Goal: Task Accomplishment & Management: Manage account settings

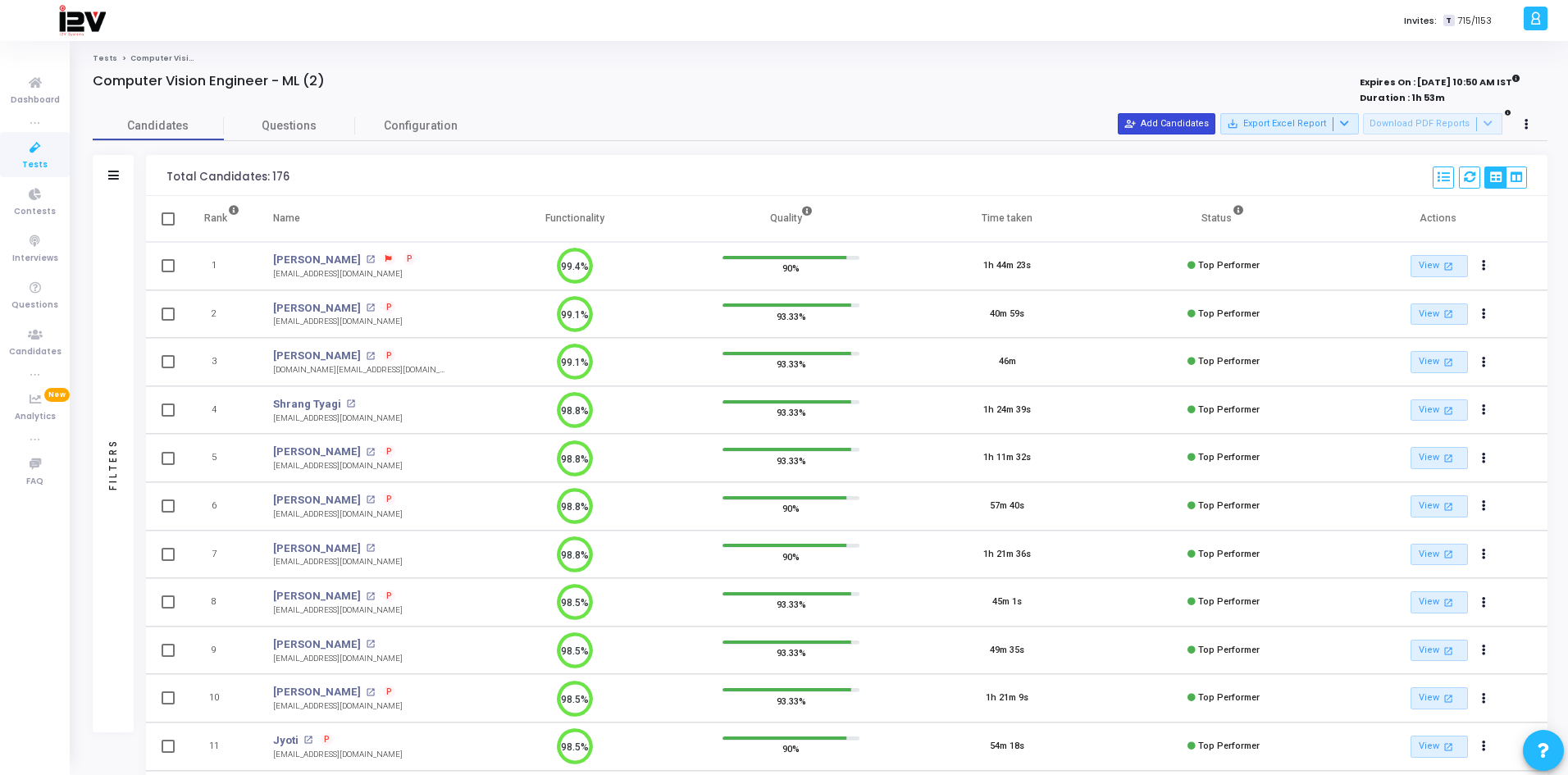
click at [1159, 117] on button "person_add_alt Add Candidates" at bounding box center [1166, 123] width 98 height 21
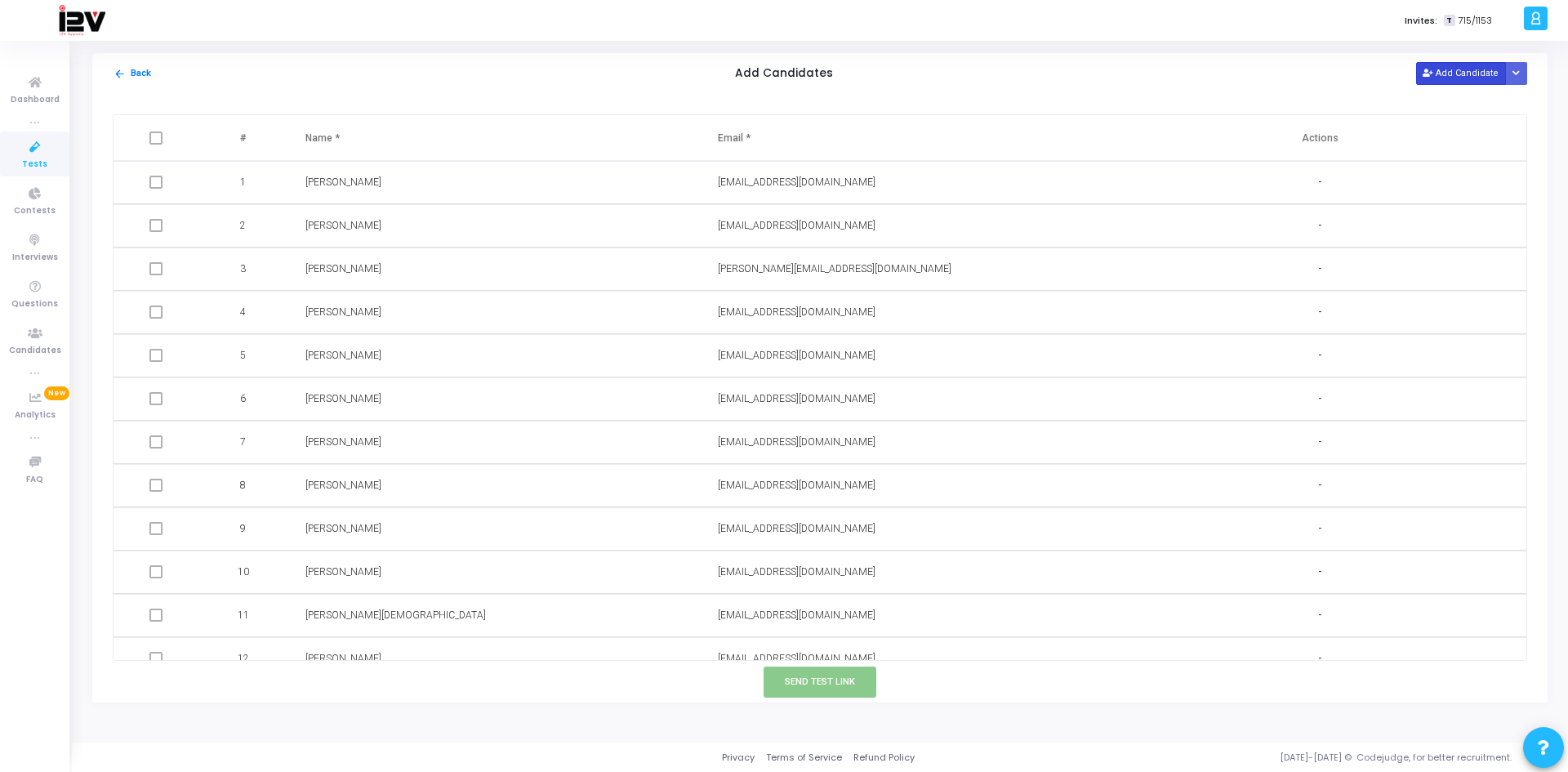
click at [1429, 70] on icon at bounding box center [1427, 74] width 9 height 9
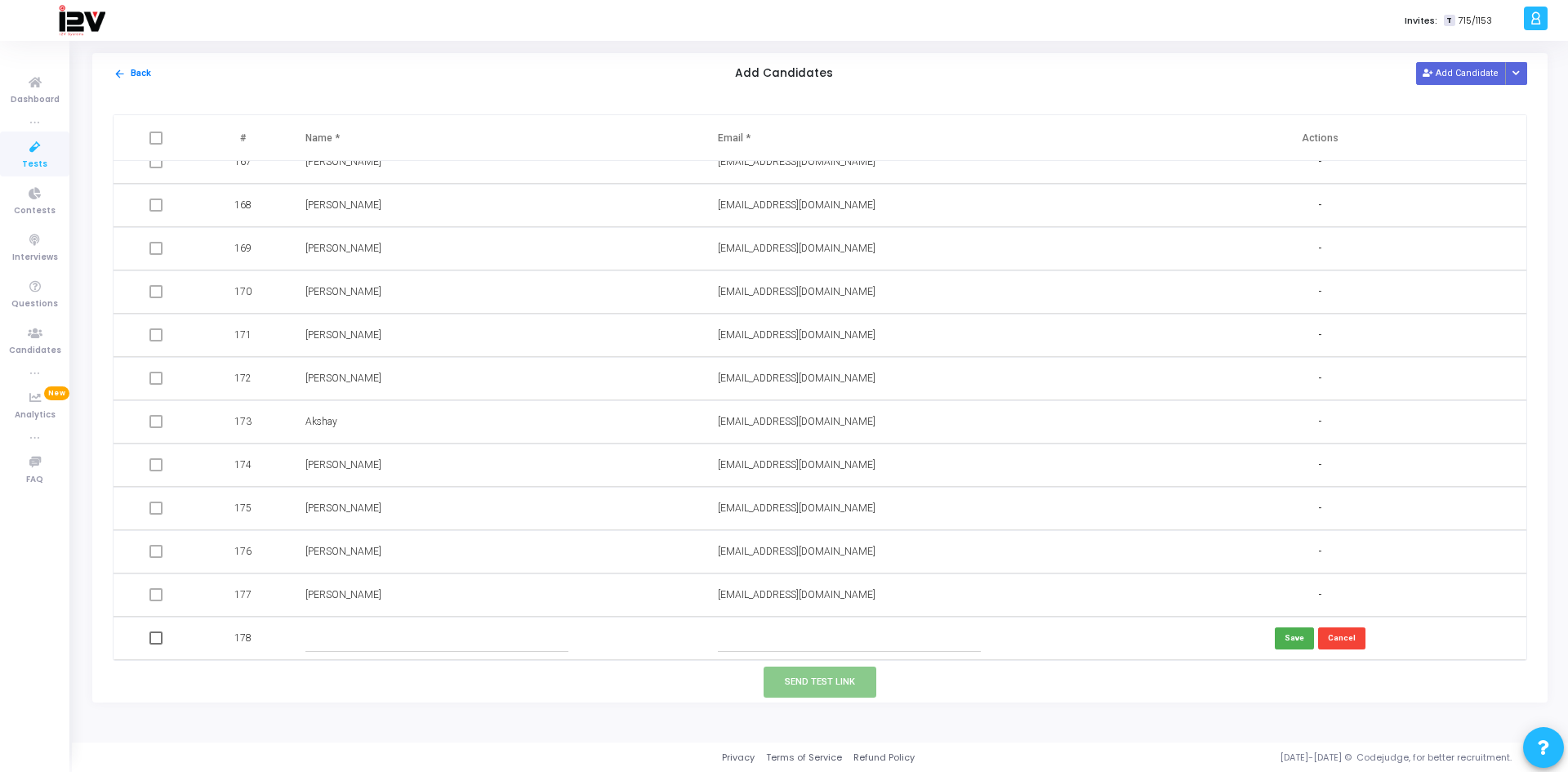
click at [767, 635] on input "text" at bounding box center [850, 638] width 264 height 27
paste input "[EMAIL_ADDRESS][DOMAIN_NAME]"
type input "[EMAIL_ADDRESS][DOMAIN_NAME]"
click at [411, 638] on input "text" at bounding box center [437, 638] width 264 height 27
type input "[PERSON_NAME]"
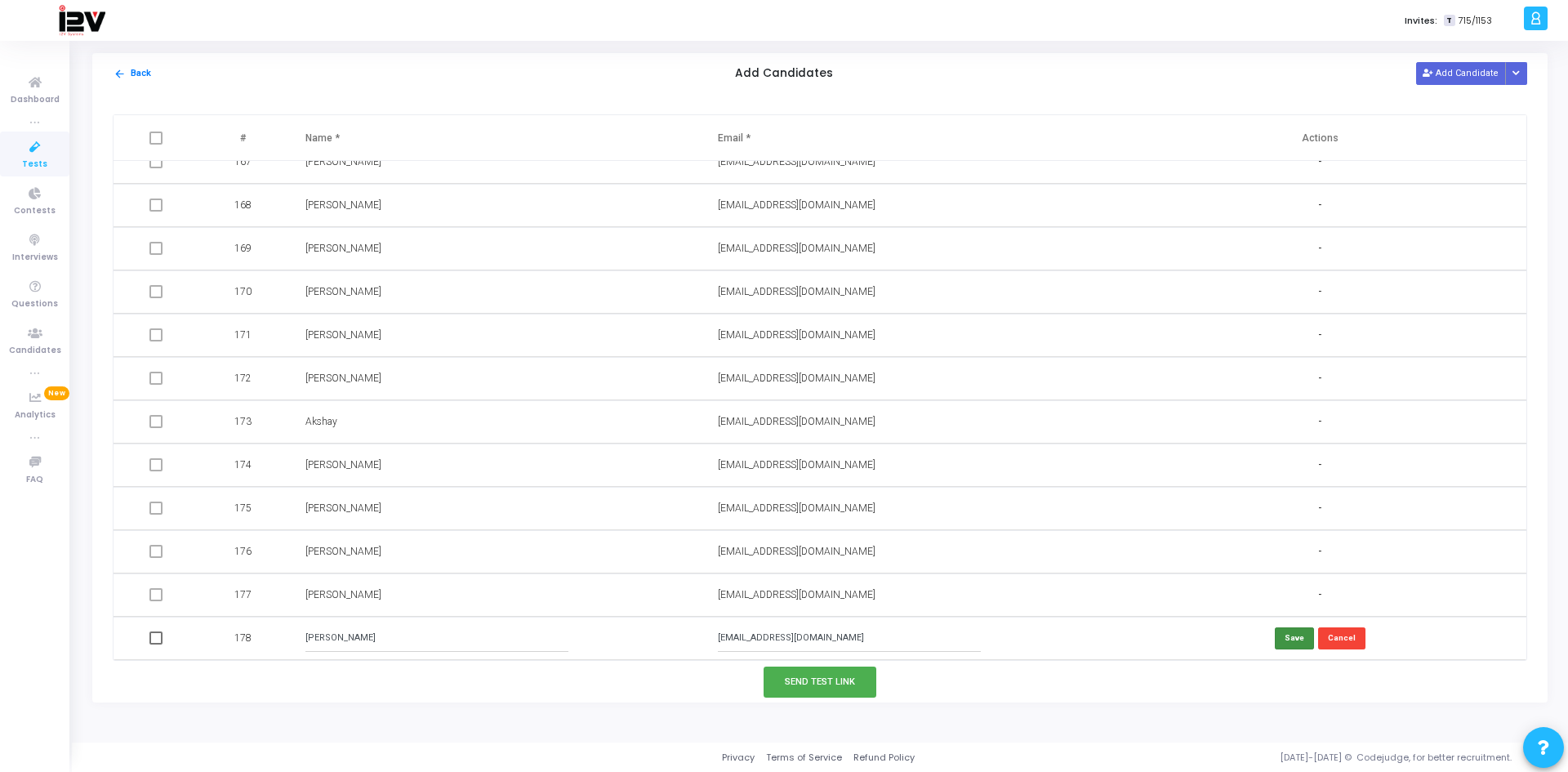
click at [1289, 637] on button "Save" at bounding box center [1294, 638] width 39 height 22
click at [831, 680] on button "Send Test Link" at bounding box center [819, 682] width 112 height 30
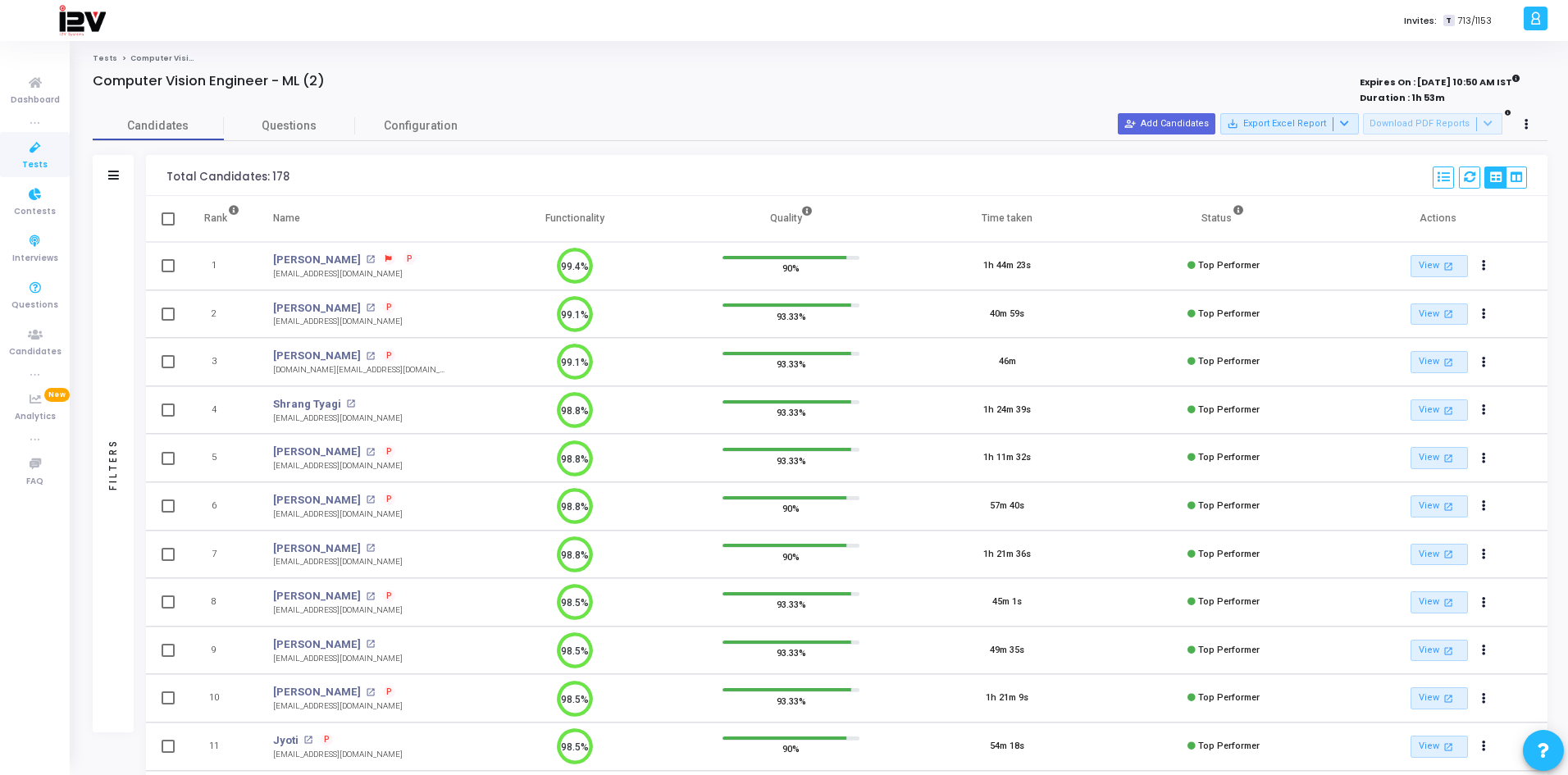
click at [37, 158] on span "Tests" at bounding box center [35, 165] width 25 height 14
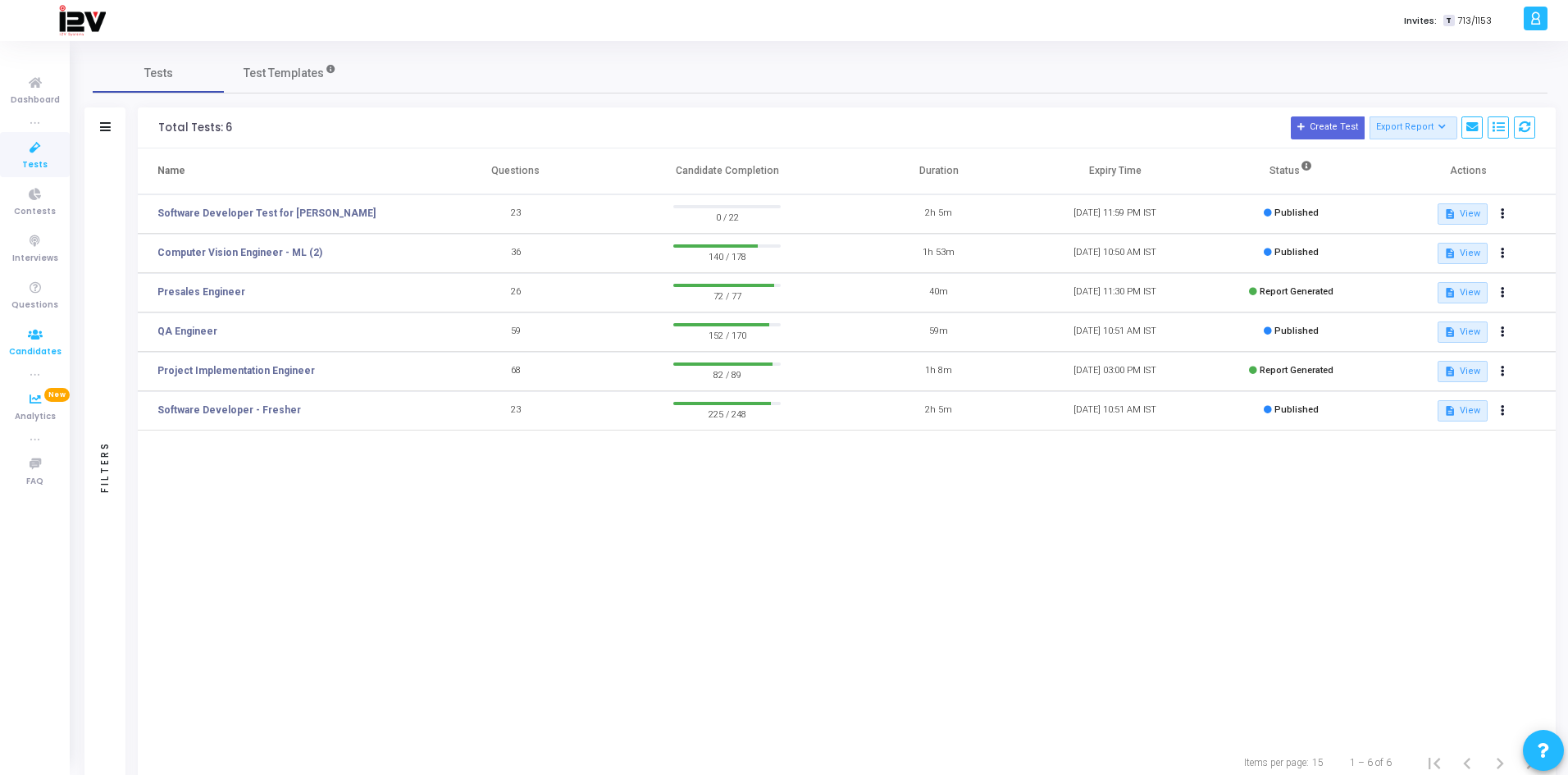
click at [44, 341] on icon at bounding box center [35, 335] width 35 height 20
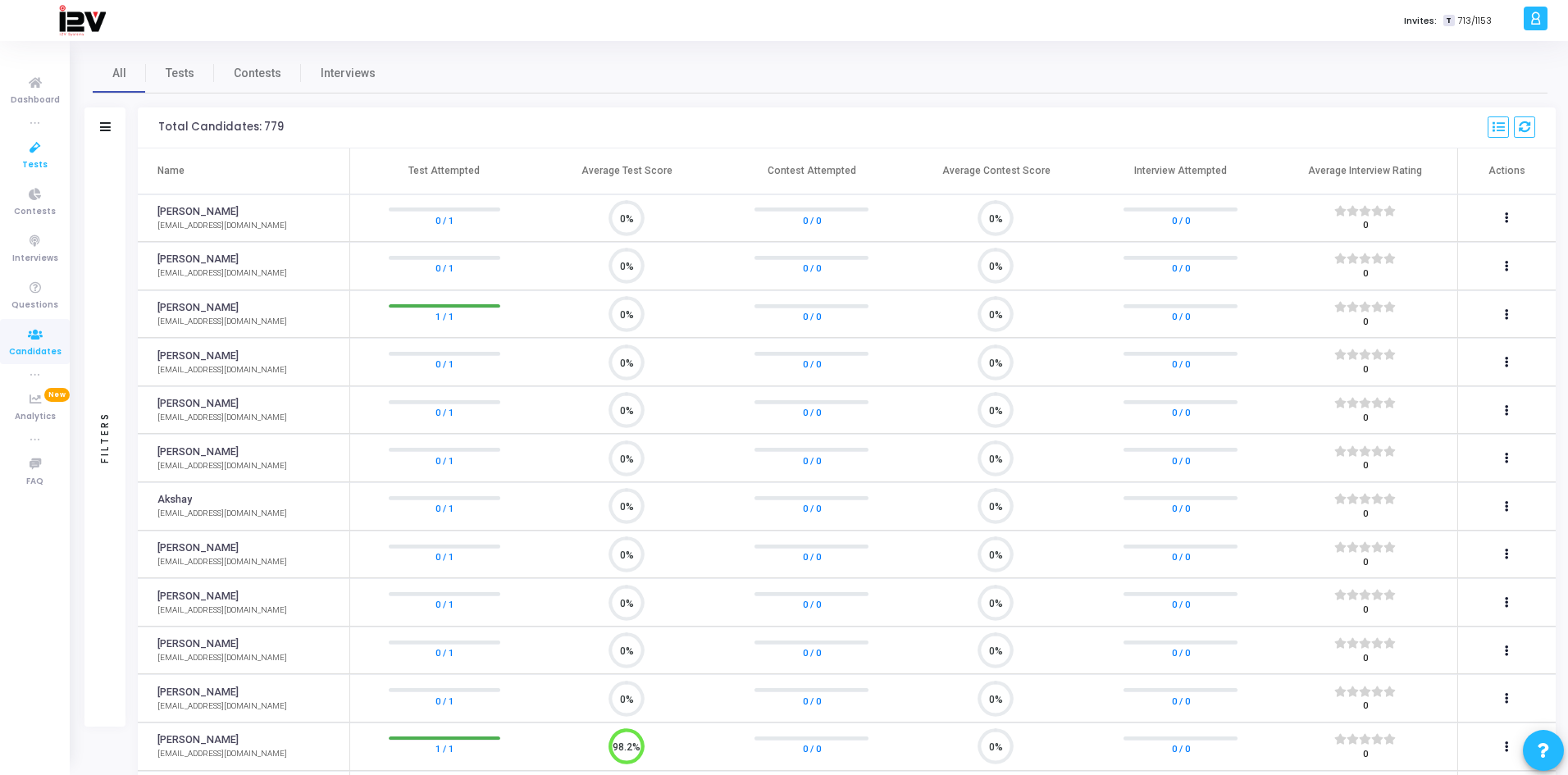
click at [35, 153] on icon at bounding box center [35, 148] width 35 height 20
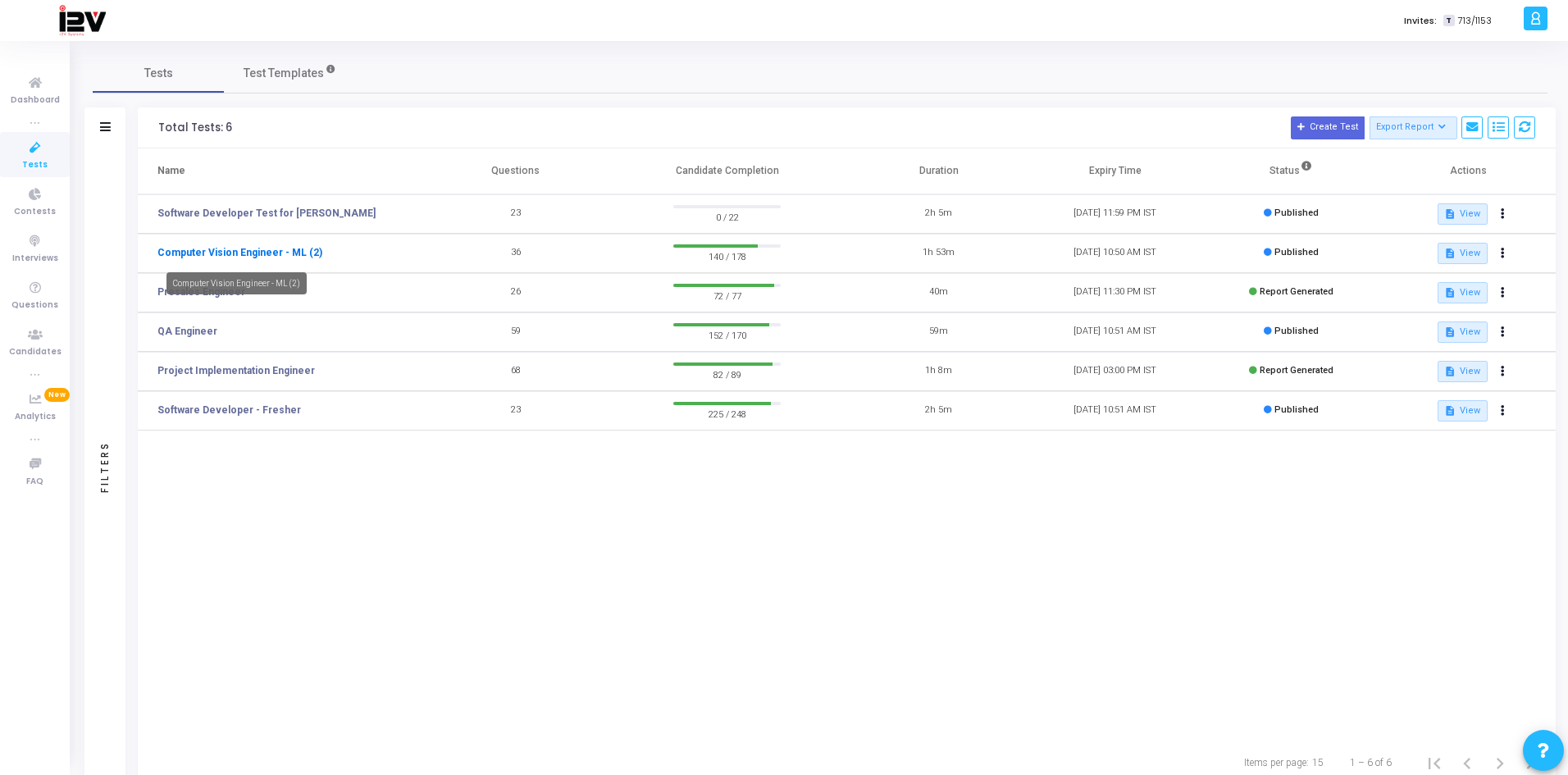
click at [262, 255] on link "Computer Vision Engineer - ML (2)" at bounding box center [239, 252] width 165 height 14
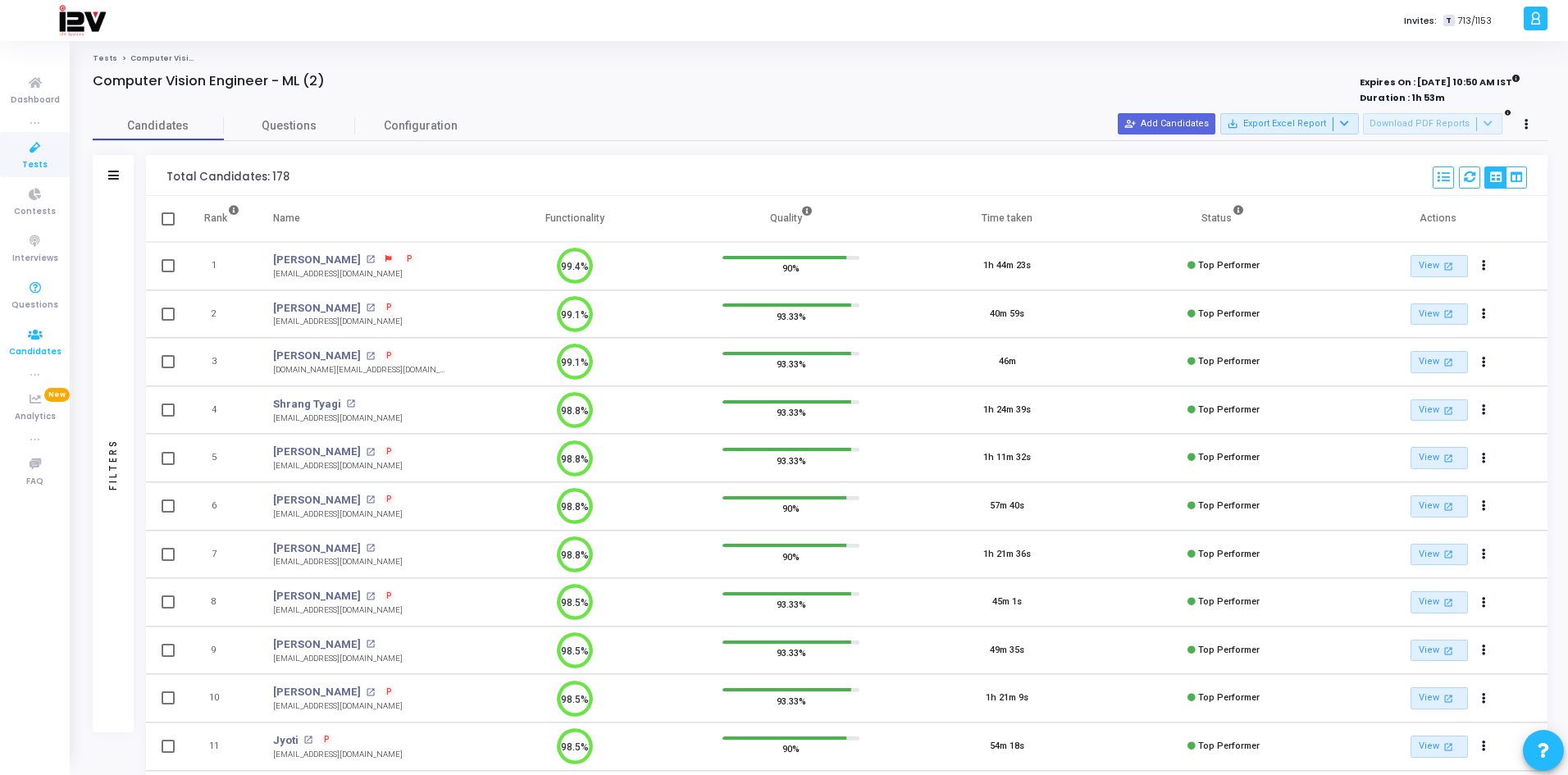
click at [38, 340] on icon at bounding box center [35, 335] width 35 height 20
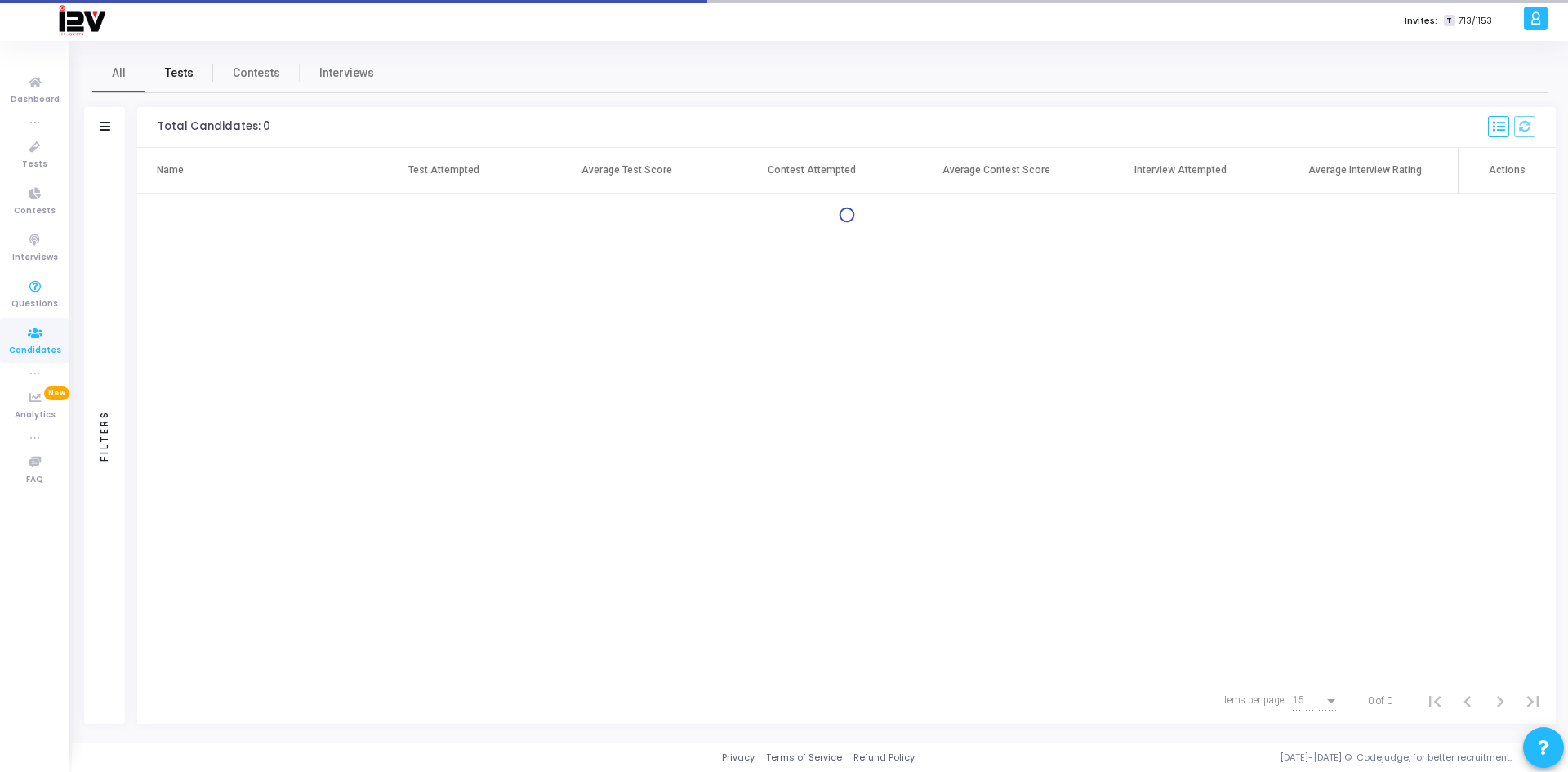
click at [188, 74] on span "Tests" at bounding box center [179, 73] width 29 height 17
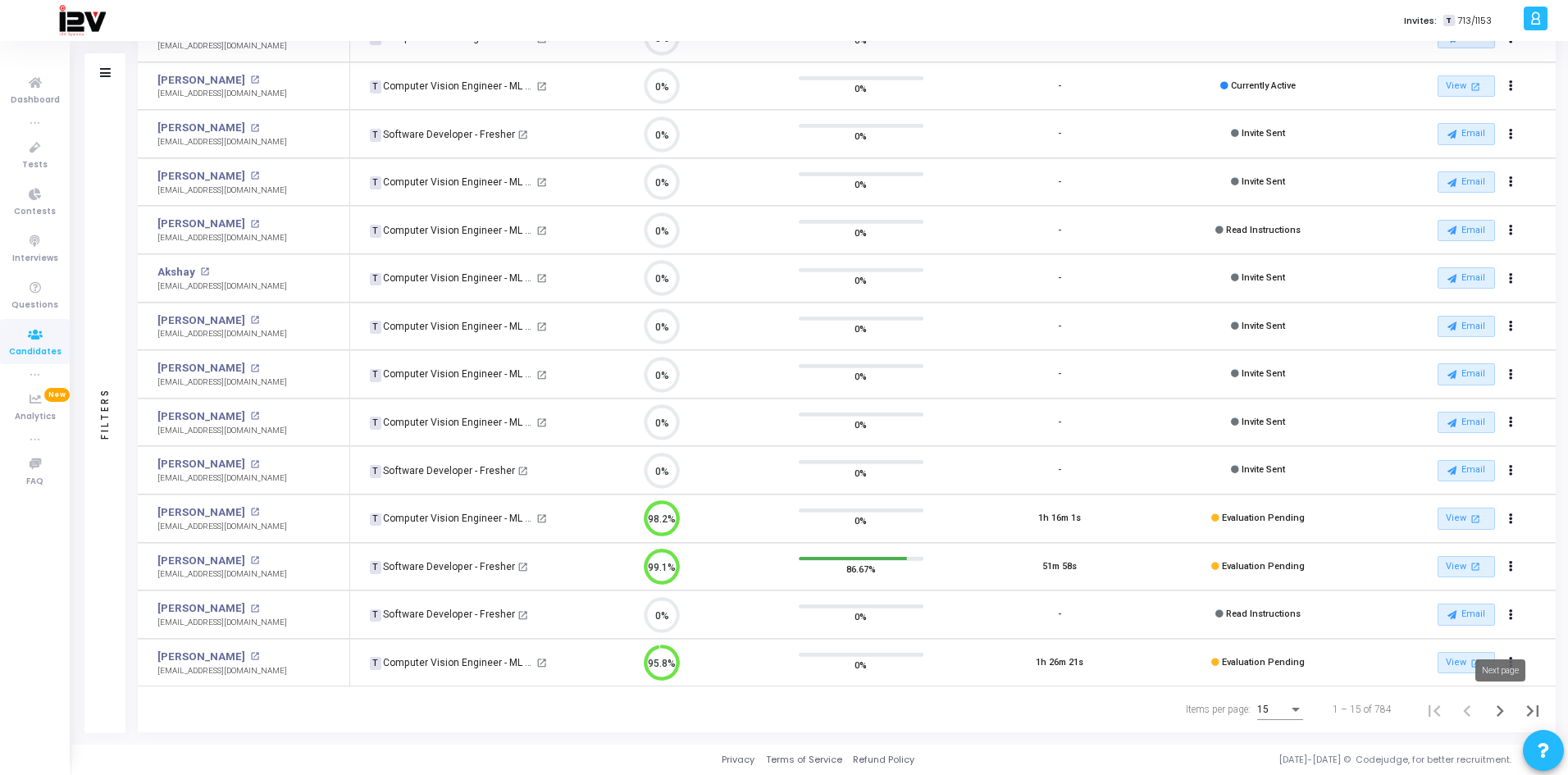
click at [1497, 709] on icon "Next page" at bounding box center [1499, 710] width 23 height 23
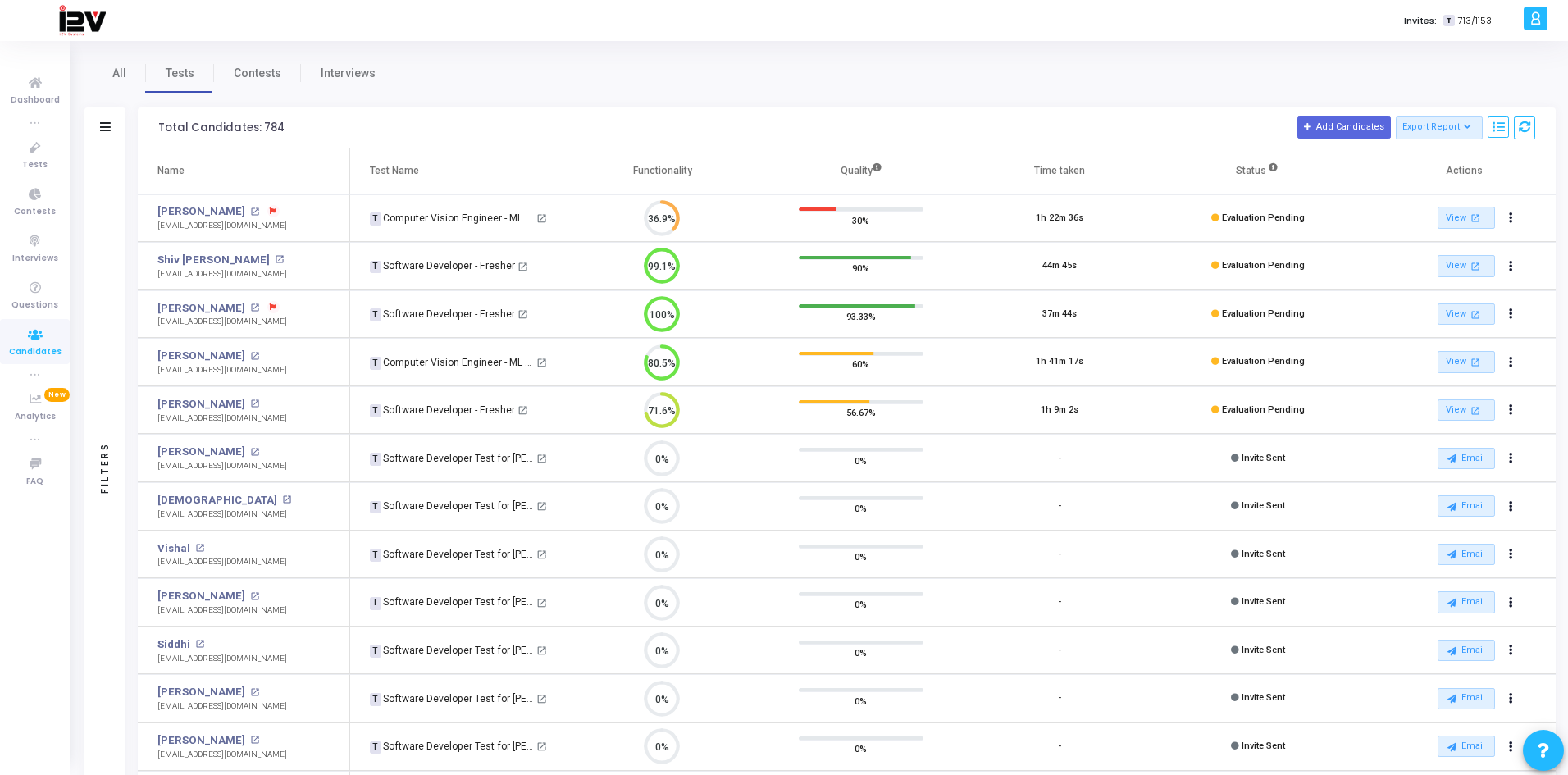
scroll to position [228, 0]
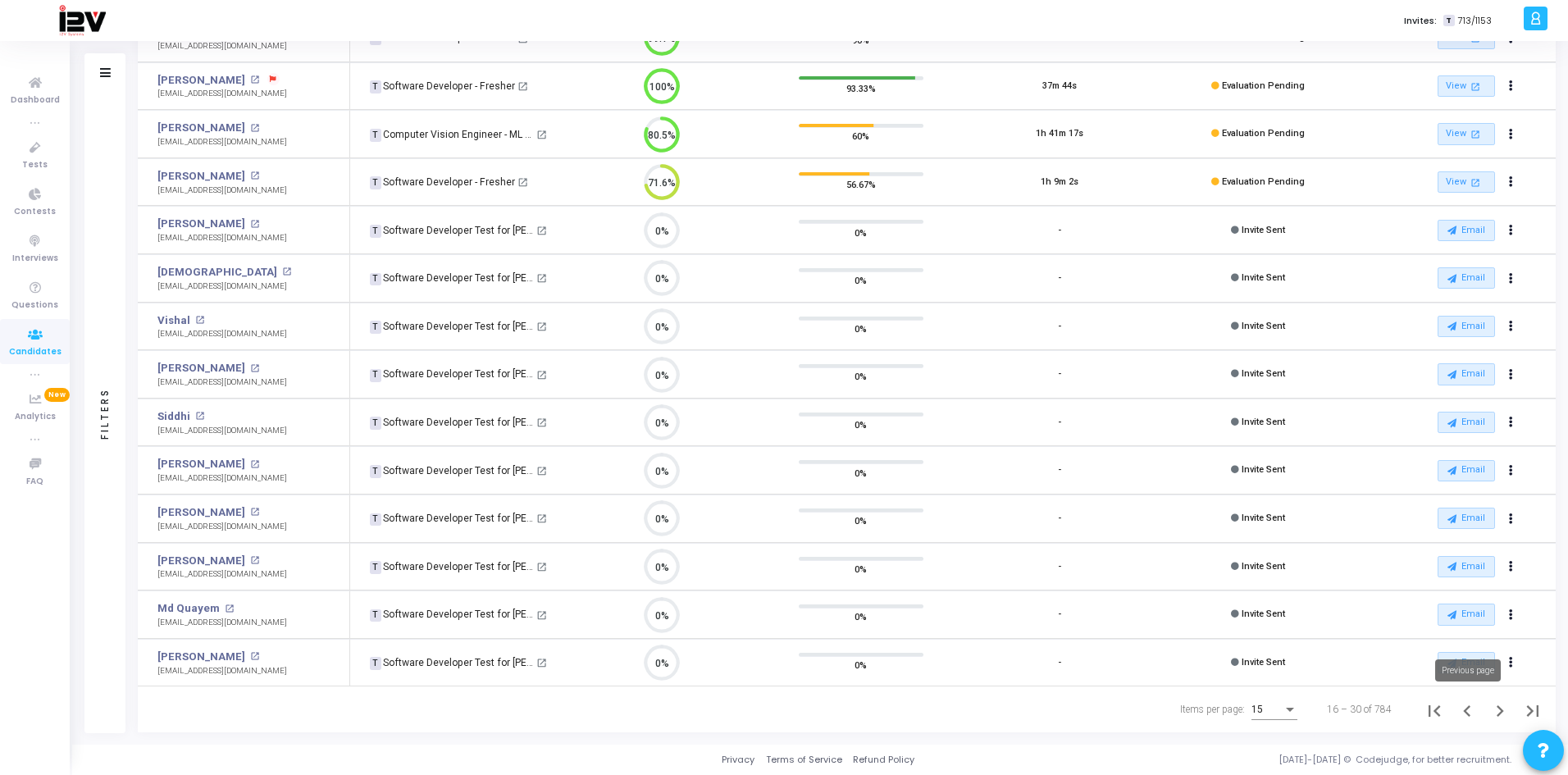
click at [1471, 710] on icon "Previous page" at bounding box center [1467, 710] width 23 height 23
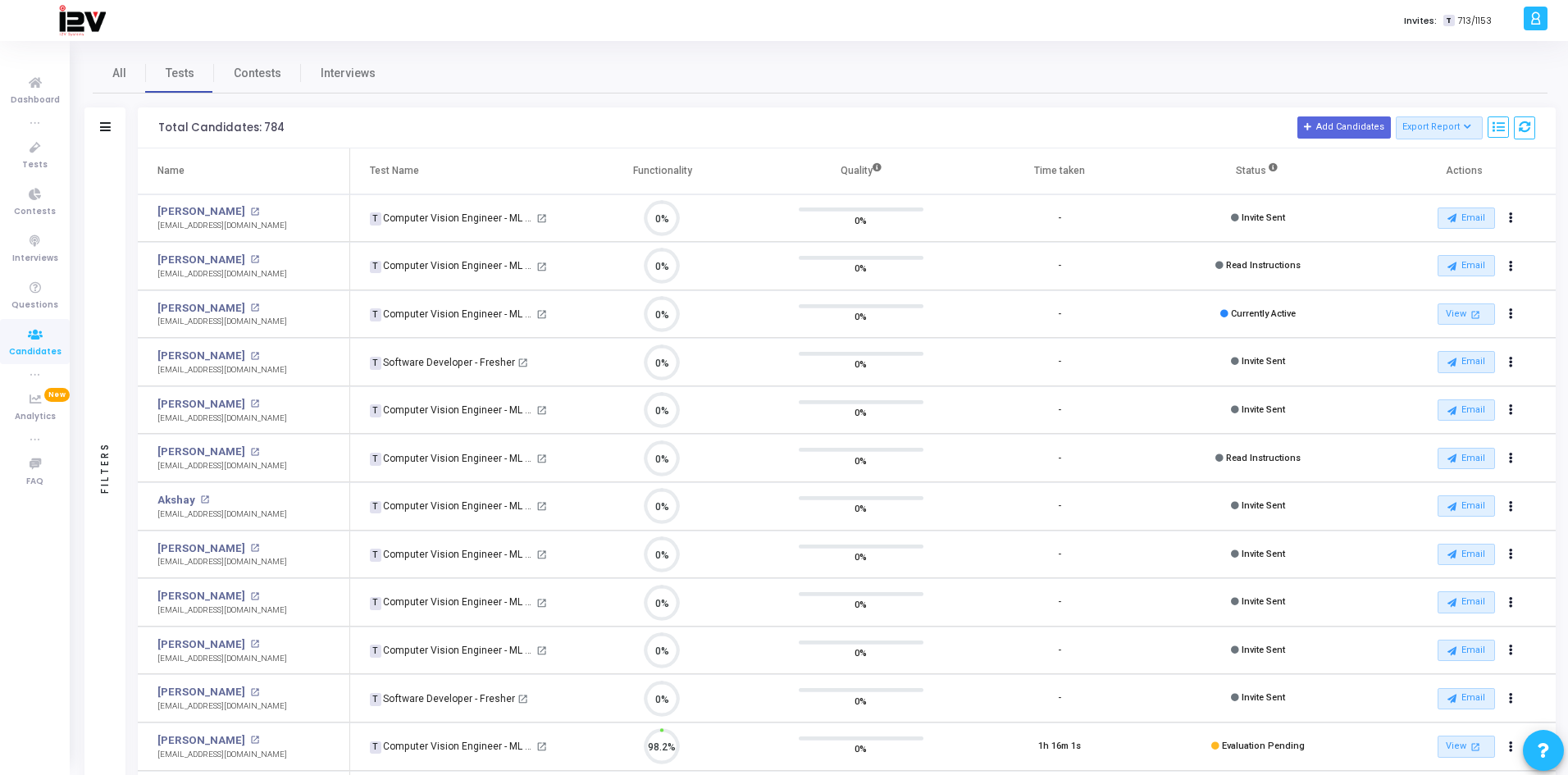
scroll to position [35, 42]
